Goal: Check status

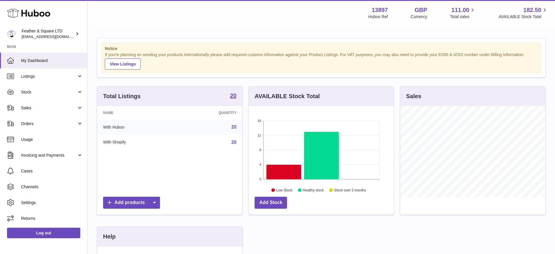
scroll to position [91, 145]
